Goal: Transaction & Acquisition: Purchase product/service

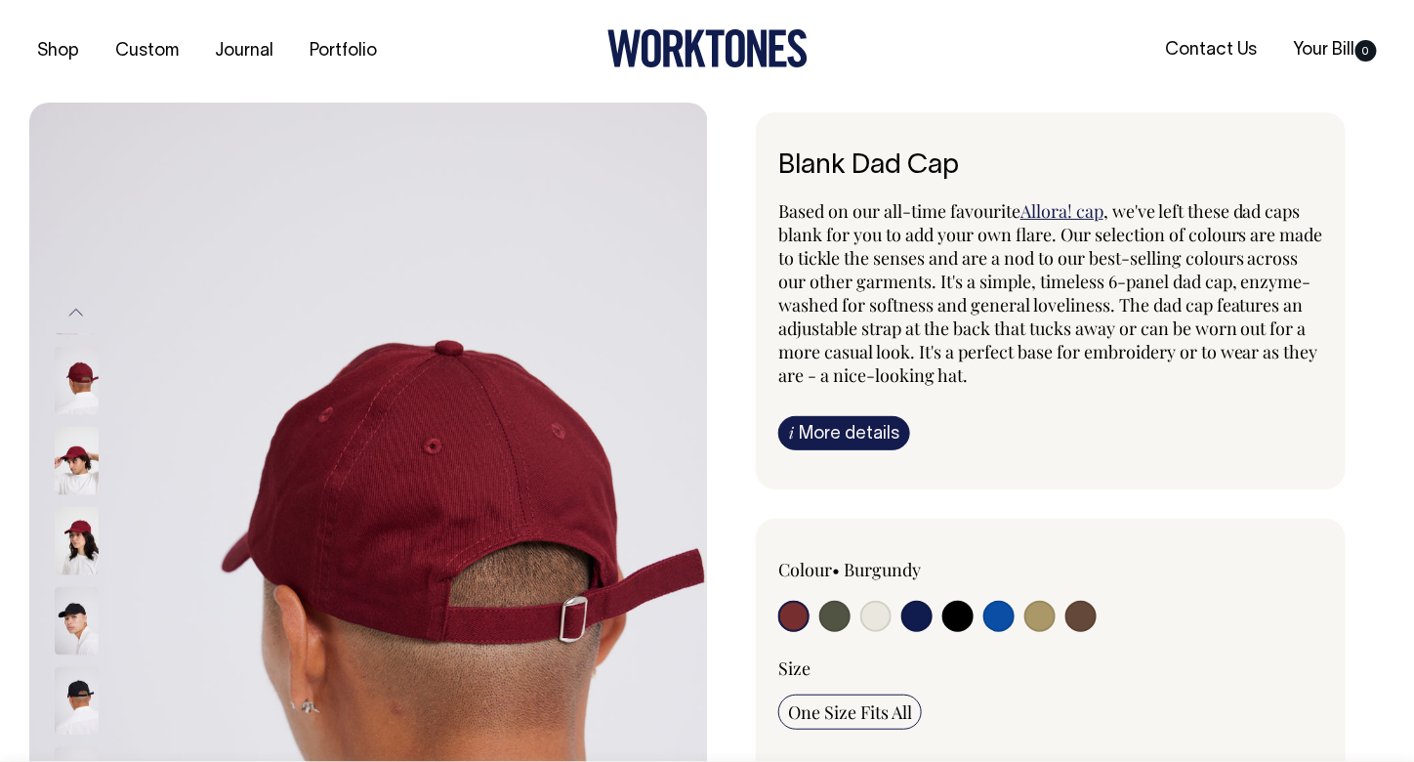
click at [831, 612] on input "radio" at bounding box center [834, 615] width 31 height 31
radio input "true"
select select "Olive"
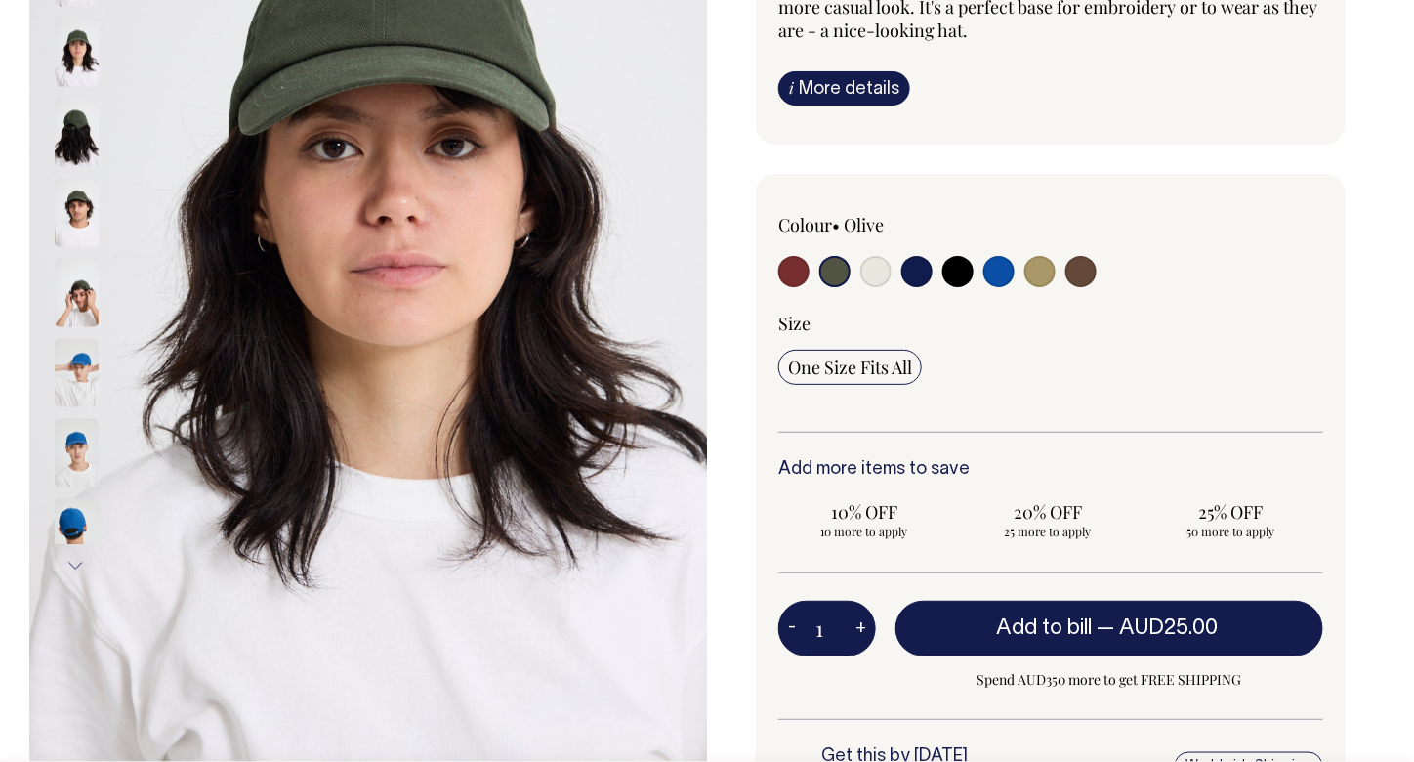
scroll to position [346, 0]
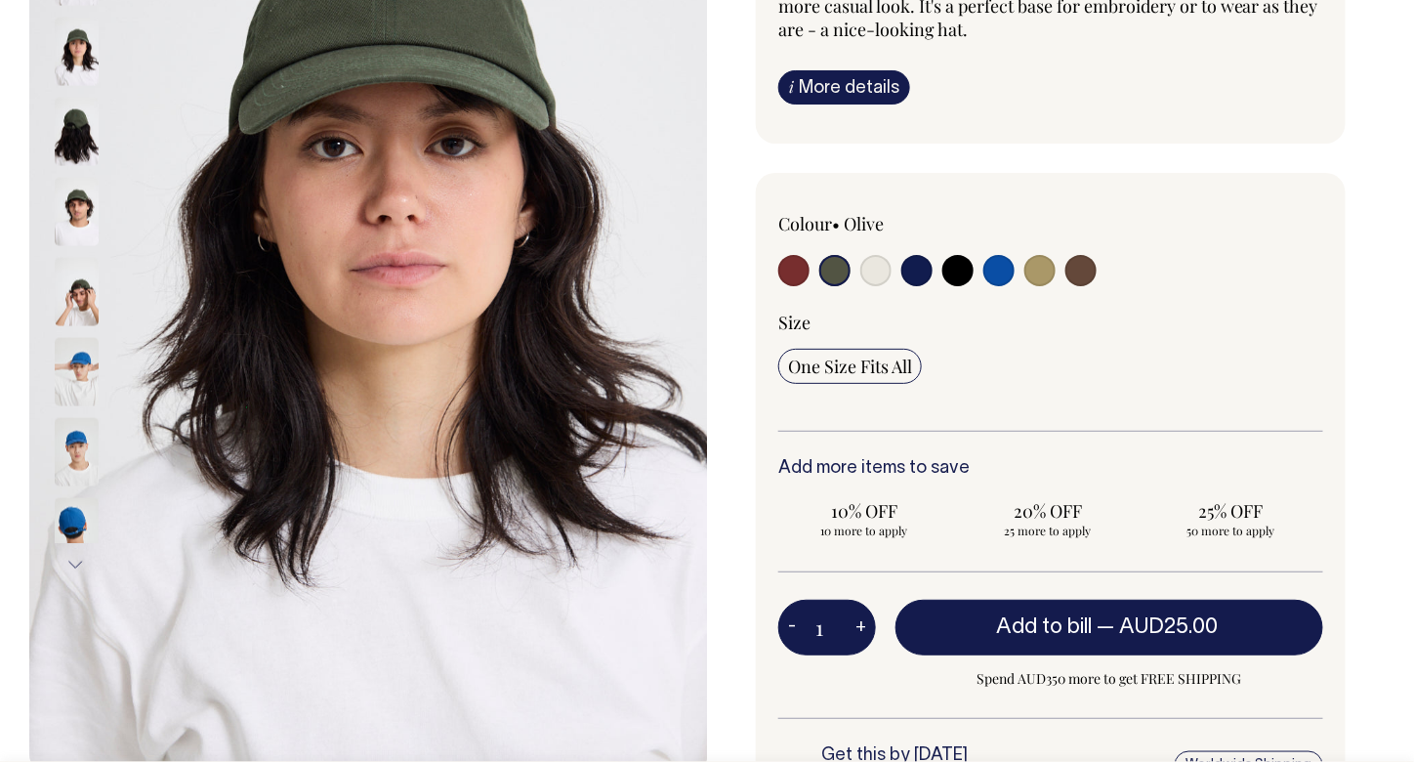
click at [1031, 622] on span "Add to bill" at bounding box center [1044, 627] width 96 height 20
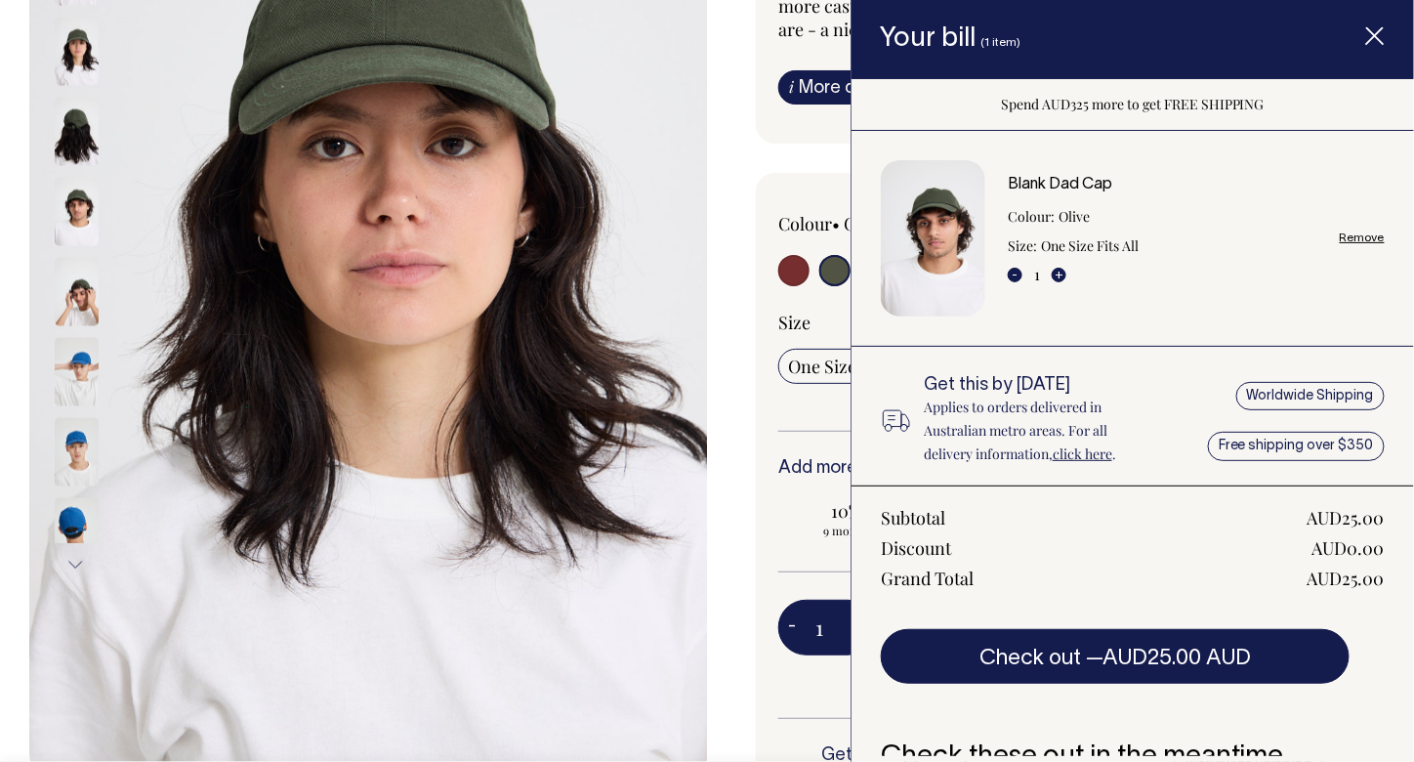
click at [1092, 646] on button "Check out — AUD25.00 AUD" at bounding box center [1115, 656] width 469 height 55
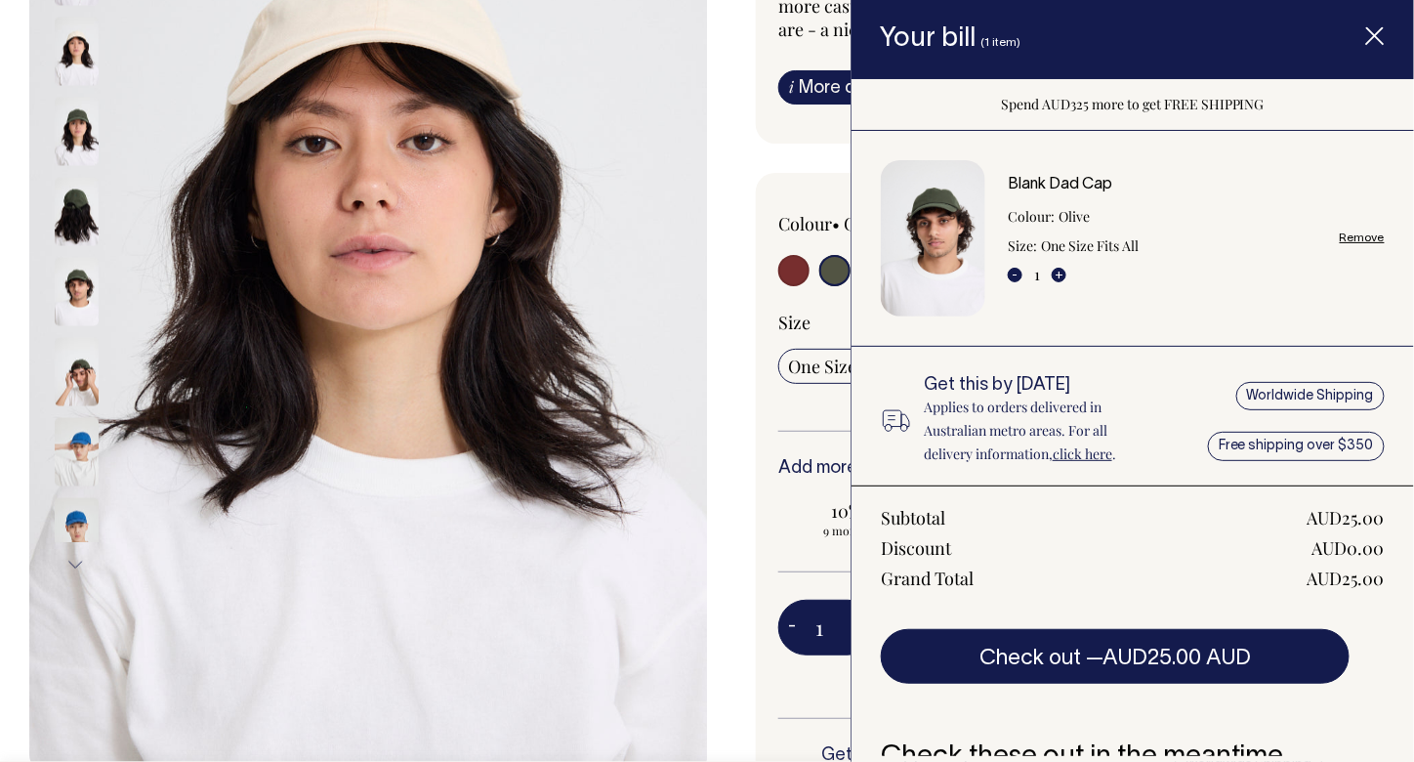
click at [838, 275] on input "radio" at bounding box center [834, 270] width 31 height 31
click at [1376, 31] on icon "Item added to your cart" at bounding box center [1375, 37] width 20 height 20
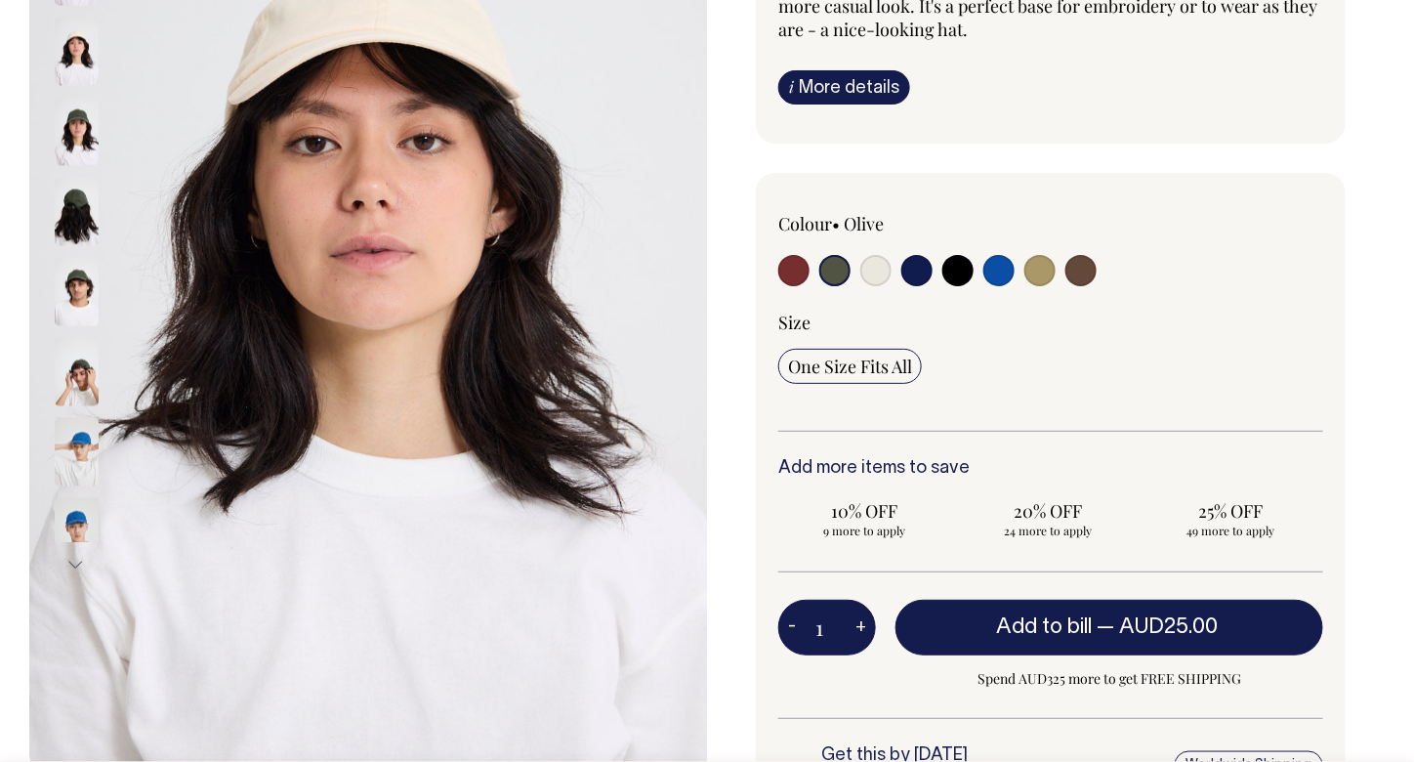
click at [822, 269] on input "radio" at bounding box center [834, 270] width 31 height 31
click at [839, 270] on input "radio" at bounding box center [834, 270] width 31 height 31
click at [912, 271] on input "radio" at bounding box center [916, 270] width 31 height 31
radio input "true"
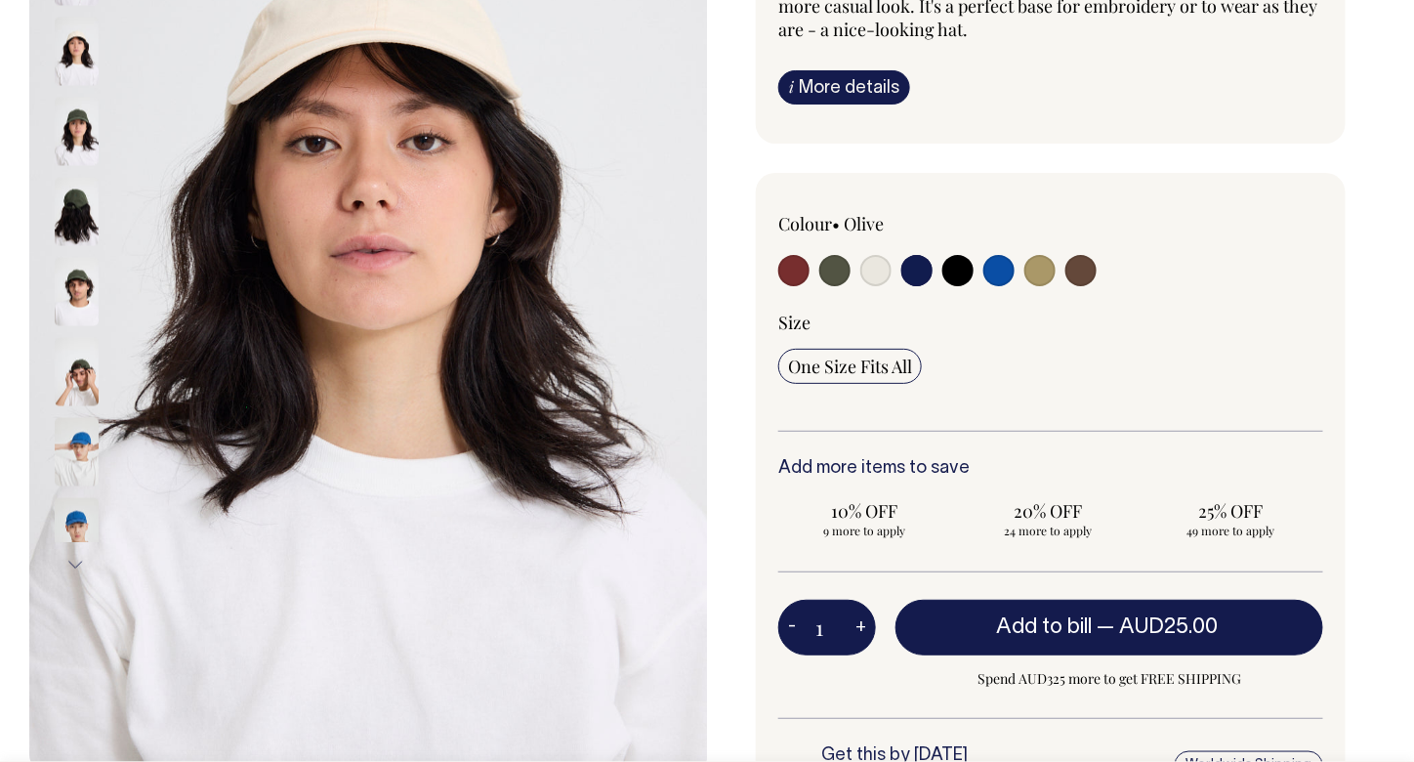
select select "Dark Navy"
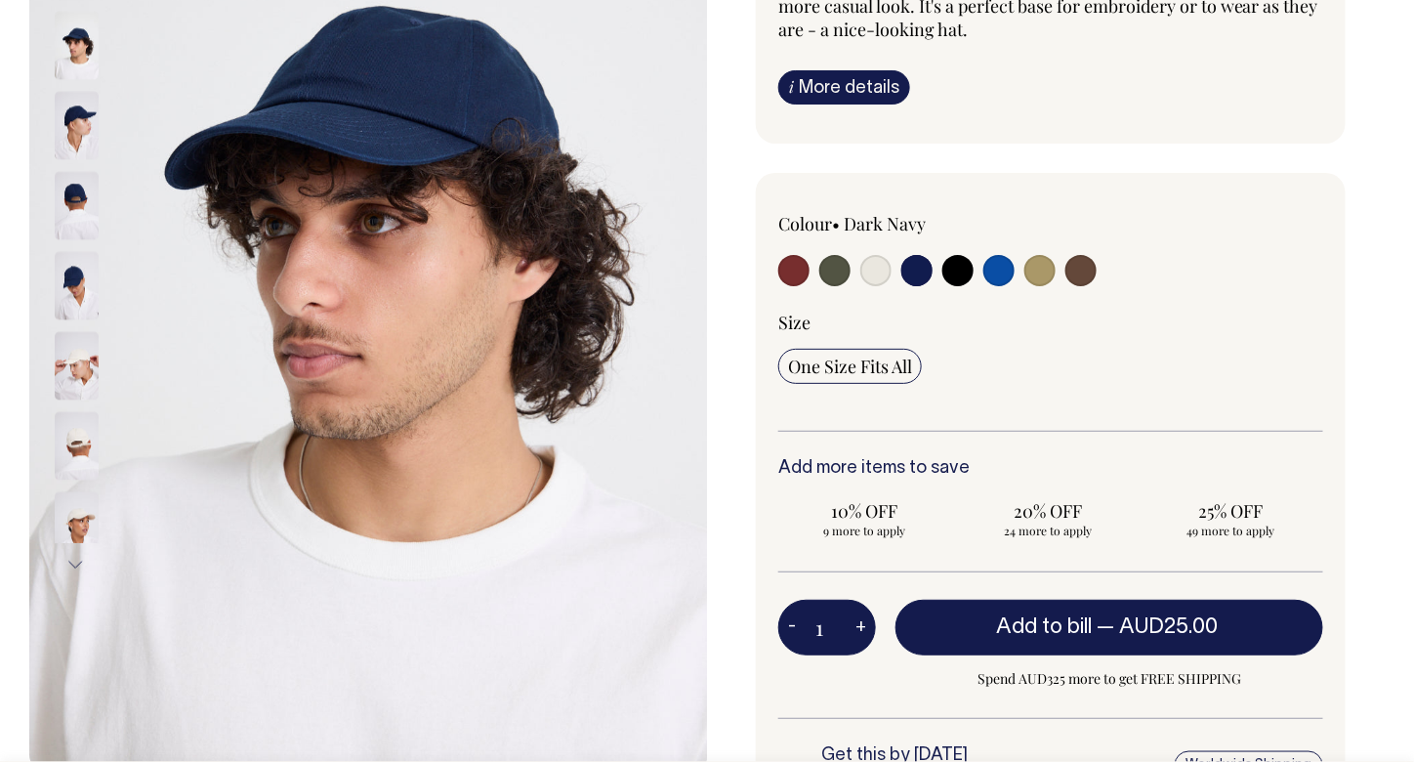
click at [841, 270] on input "radio" at bounding box center [834, 270] width 31 height 31
radio input "true"
select select "Olive"
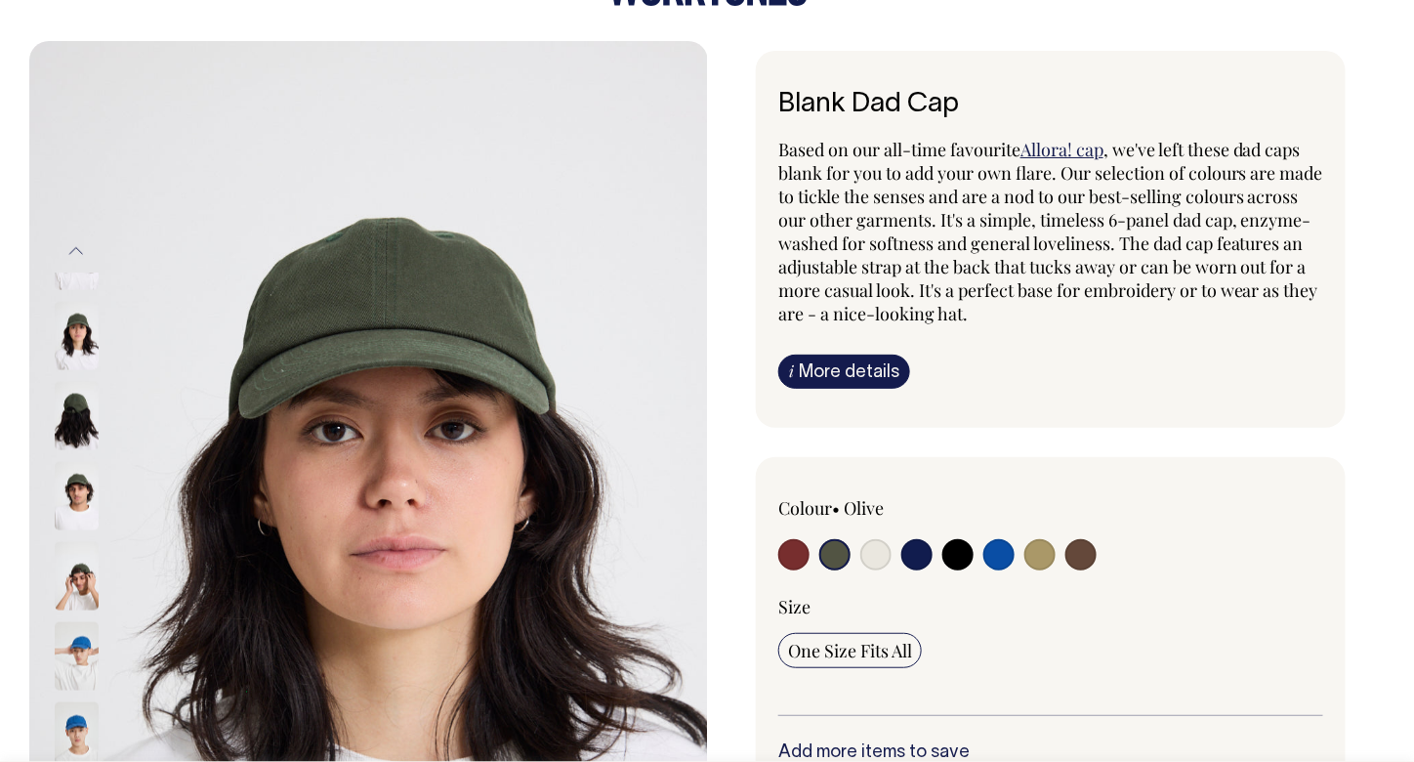
scroll to position [61, 0]
